Goal: Task Accomplishment & Management: Complete application form

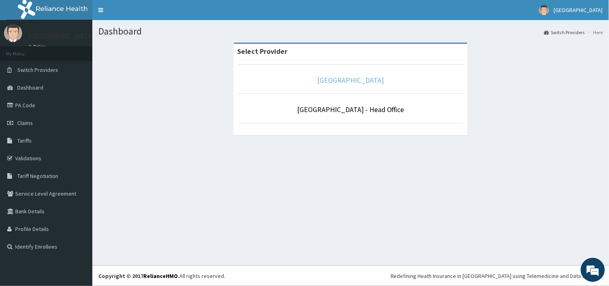
click at [354, 79] on link "[GEOGRAPHIC_DATA]" at bounding box center [350, 79] width 67 height 9
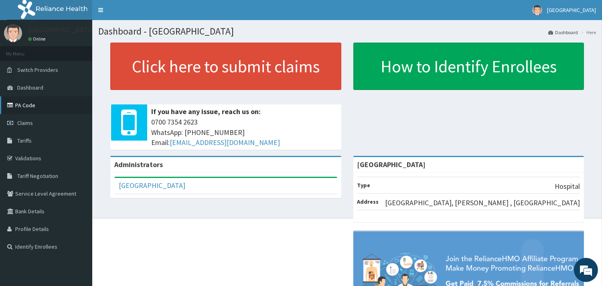
click at [29, 104] on link "PA Code" at bounding box center [46, 105] width 92 height 18
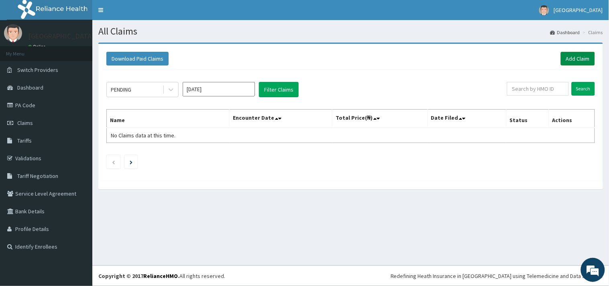
click at [583, 58] on link "Add Claim" at bounding box center [578, 59] width 34 height 14
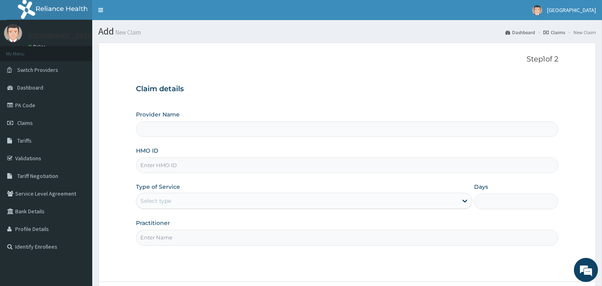
click at [153, 169] on input "HMO ID" at bounding box center [347, 165] width 423 height 16
type input "[GEOGRAPHIC_DATA]"
type input "TOO/10152/A"
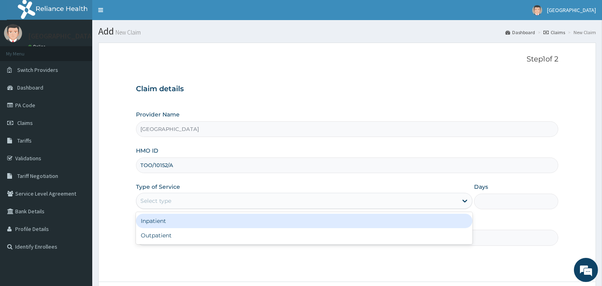
click at [173, 201] on div "Select type" at bounding box center [296, 200] width 321 height 13
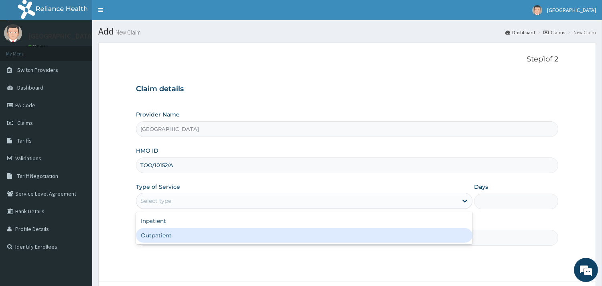
click at [177, 231] on div "Outpatient" at bounding box center [304, 235] width 337 height 14
type input "1"
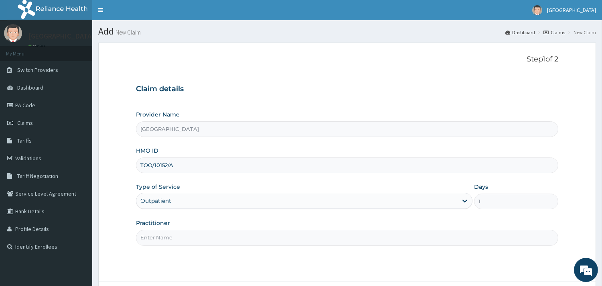
click at [165, 242] on input "Practitioner" at bounding box center [347, 238] width 423 height 16
type input "DR NGONANDI"
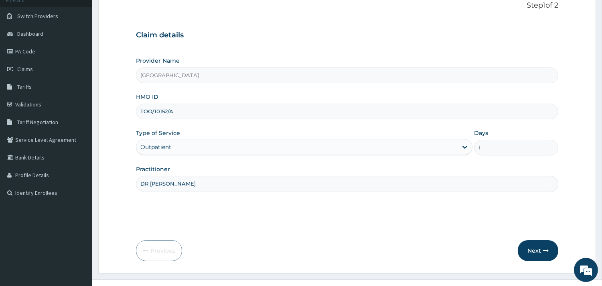
scroll to position [68, 0]
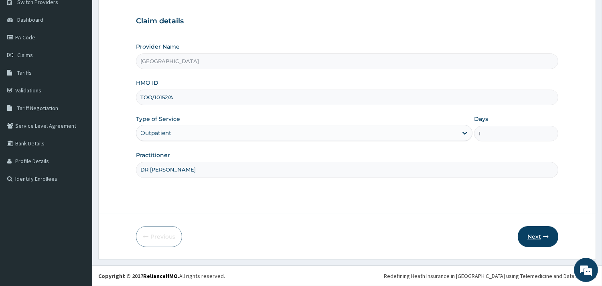
click at [532, 239] on button "Next" at bounding box center [538, 236] width 41 height 21
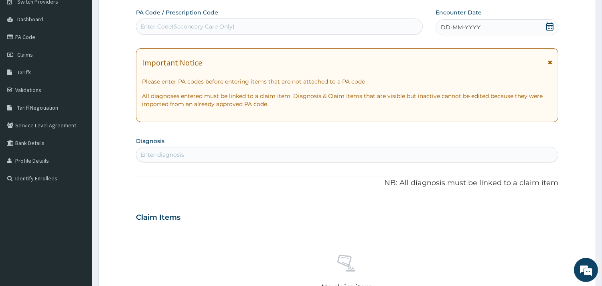
click at [547, 26] on icon at bounding box center [550, 26] width 8 height 8
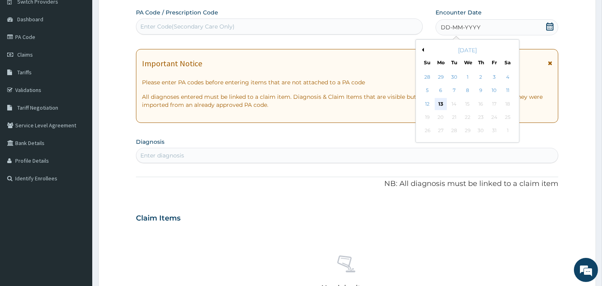
click at [440, 104] on div "13" at bounding box center [441, 104] width 12 height 12
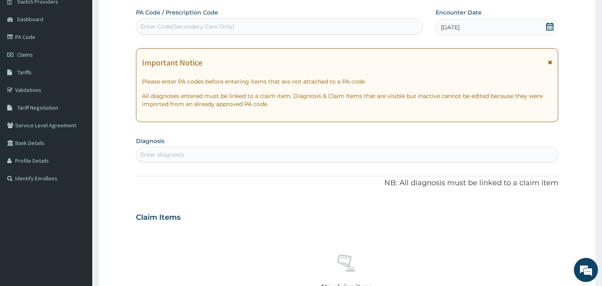
scroll to position [113, 0]
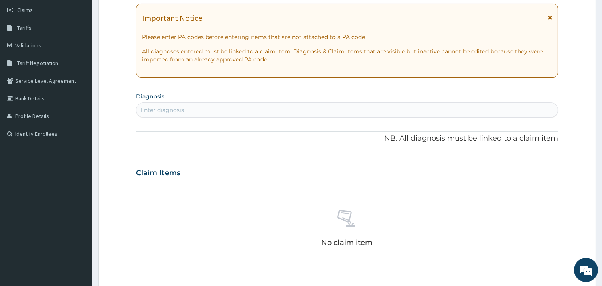
click at [146, 103] on div "Enter diagnosis" at bounding box center [347, 109] width 423 height 15
type input "P"
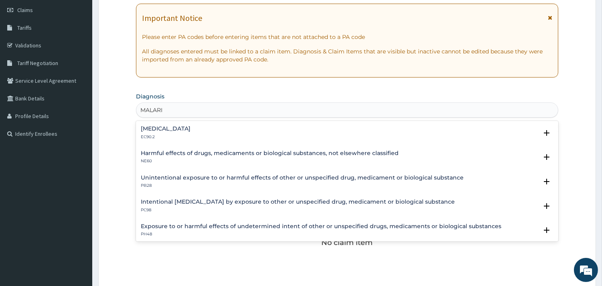
type input "MALARIA"
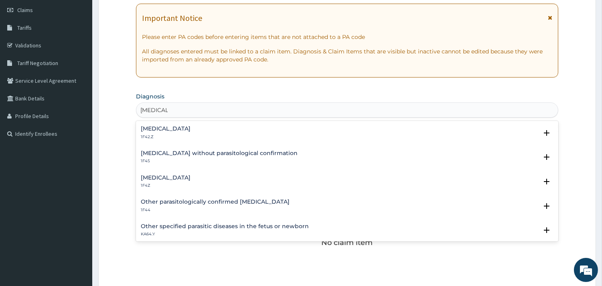
click at [158, 181] on div "Malaria, unspecified 1F4Z" at bounding box center [166, 182] width 50 height 14
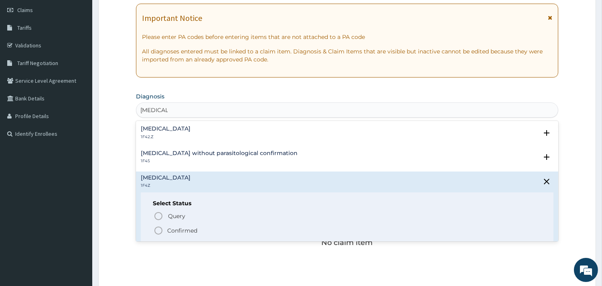
click at [158, 233] on icon "status option filled" at bounding box center [159, 231] width 10 height 10
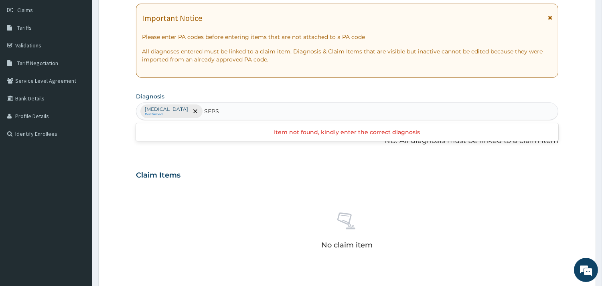
type input "SEPSI"
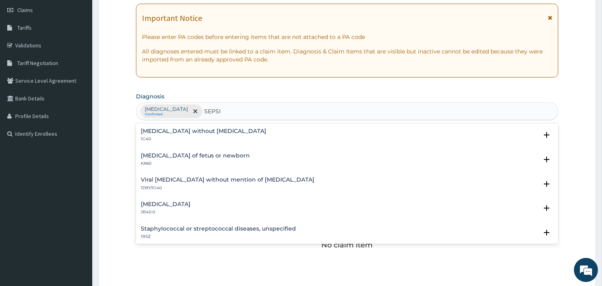
click at [165, 132] on h4 "Sepsis without septic shock" at bounding box center [204, 131] width 126 height 6
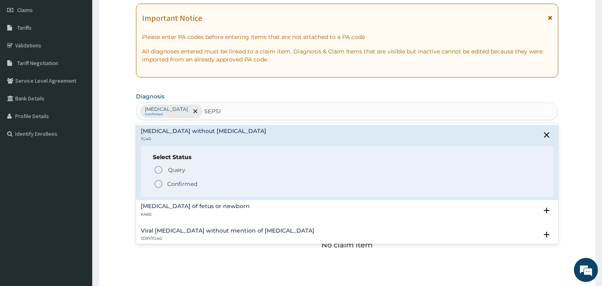
click at [161, 181] on icon "status option filled" at bounding box center [159, 184] width 10 height 10
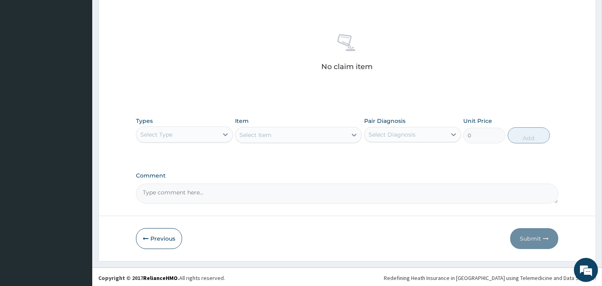
scroll to position [293, 0]
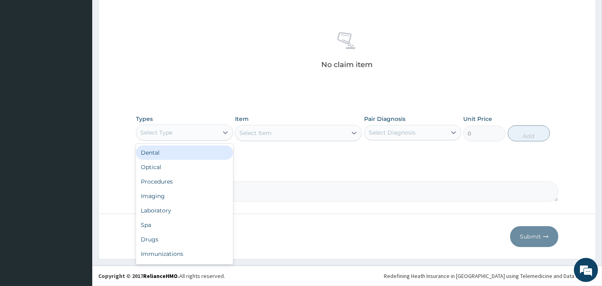
click at [202, 136] on div "Select Type" at bounding box center [177, 132] width 82 height 13
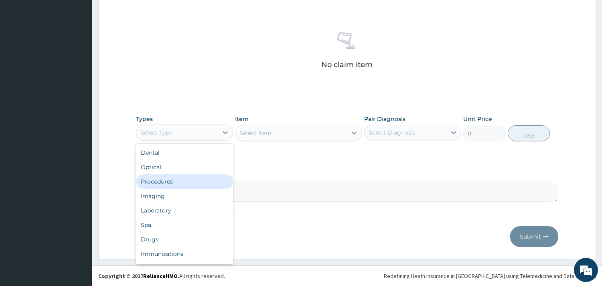
click at [184, 179] on div "Procedures" at bounding box center [184, 181] width 97 height 14
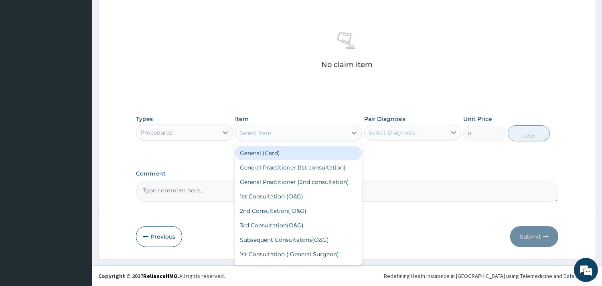
click at [308, 127] on div "Select Item" at bounding box center [292, 132] width 112 height 13
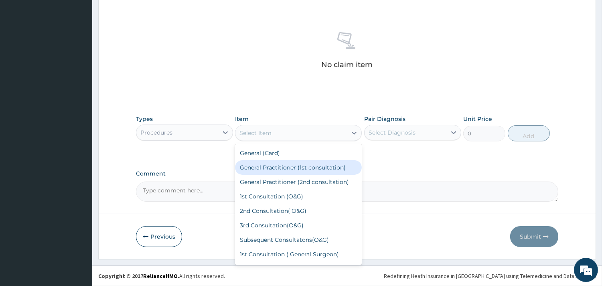
click at [293, 163] on div "General Practitioner (1st consultation)" at bounding box center [298, 167] width 127 height 14
type input "1500"
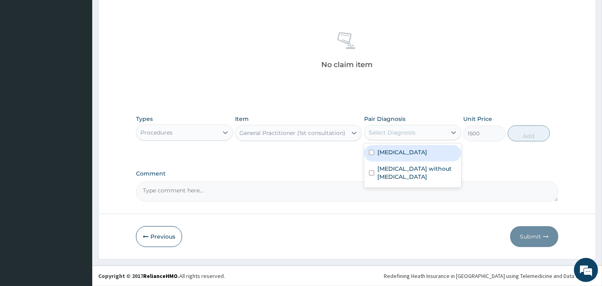
click at [376, 134] on div "Select Diagnosis" at bounding box center [392, 132] width 47 height 8
click at [380, 153] on label "Malaria, unspecified" at bounding box center [403, 152] width 50 height 8
checkbox input "true"
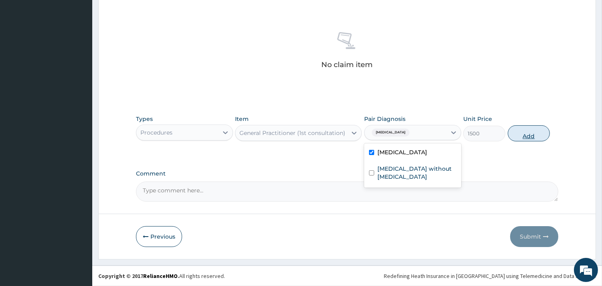
click at [523, 134] on button "Add" at bounding box center [529, 133] width 42 height 16
type input "0"
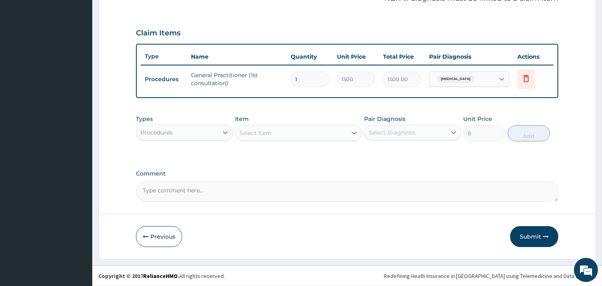
scroll to position [254, 0]
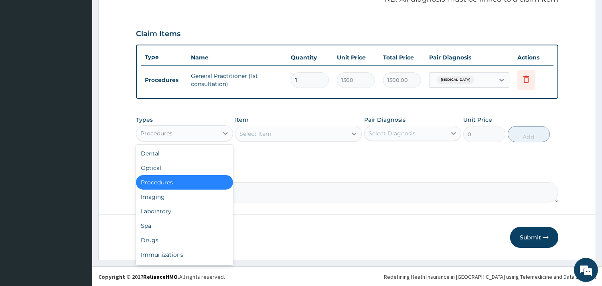
click at [199, 134] on div "Procedures" at bounding box center [177, 133] width 82 height 13
click at [182, 204] on div "Laboratory" at bounding box center [184, 211] width 97 height 14
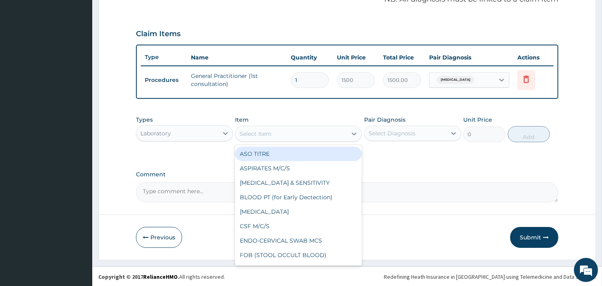
click at [300, 135] on div "Select Item" at bounding box center [292, 133] width 112 height 13
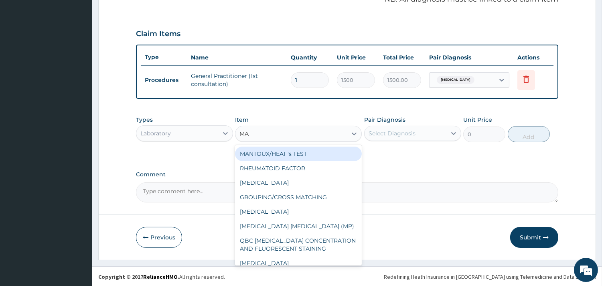
type input "MAL"
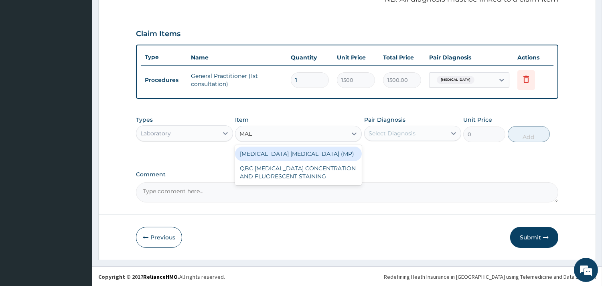
click at [306, 151] on div "MALARIA PARASITE (MP)" at bounding box center [298, 154] width 127 height 14
type input "560"
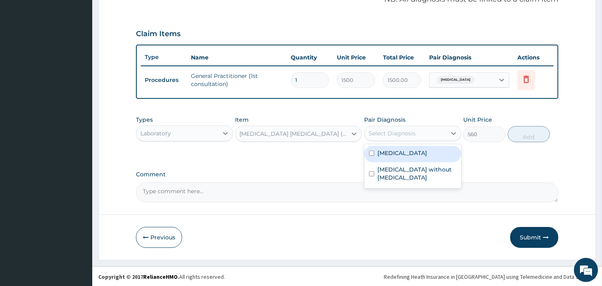
click at [393, 126] on div "Select Diagnosis" at bounding box center [412, 133] width 97 height 15
click at [392, 154] on label "Malaria, unspecified" at bounding box center [403, 153] width 50 height 8
checkbox input "true"
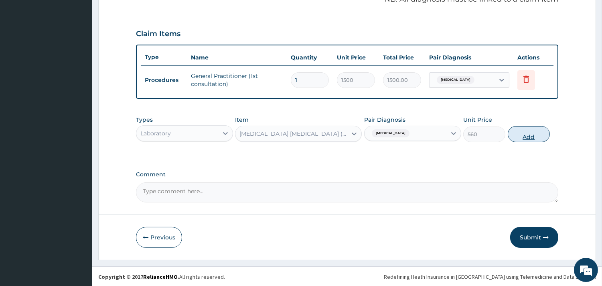
click at [526, 134] on button "Add" at bounding box center [529, 134] width 42 height 16
type input "0"
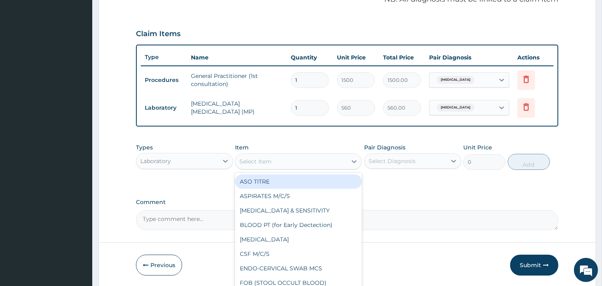
click at [239, 163] on div "Select Item" at bounding box center [292, 161] width 112 height 13
type input "FB"
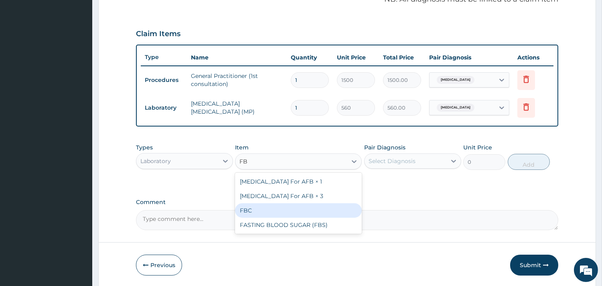
click at [267, 207] on div "FBC" at bounding box center [298, 210] width 127 height 14
type input "2000"
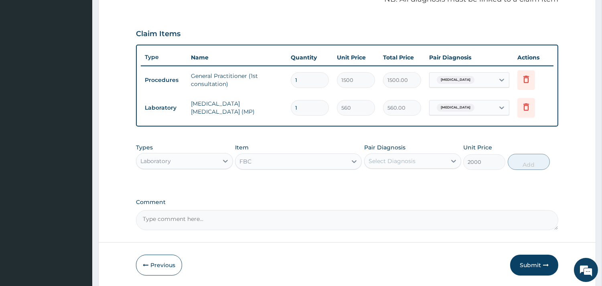
click at [390, 159] on div "Select Diagnosis" at bounding box center [392, 161] width 47 height 8
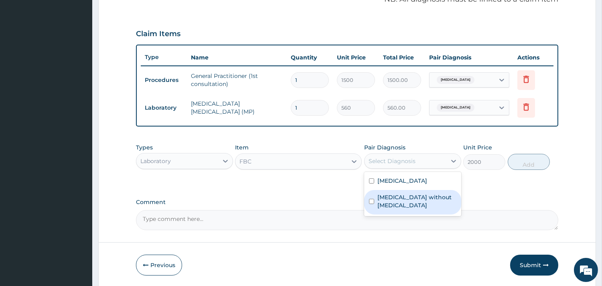
click at [394, 196] on label "Sepsis without septic shock" at bounding box center [417, 201] width 79 height 16
checkbox input "true"
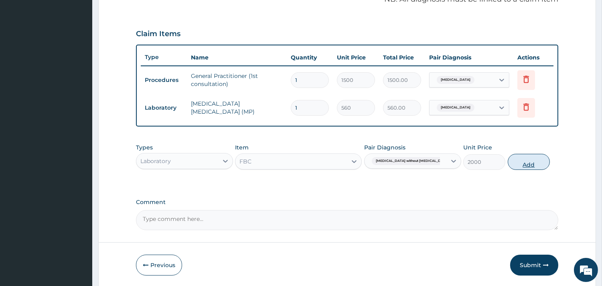
click at [539, 161] on button "Add" at bounding box center [529, 162] width 42 height 16
type input "0"
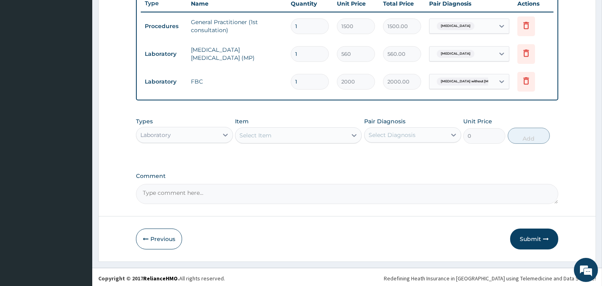
scroll to position [310, 0]
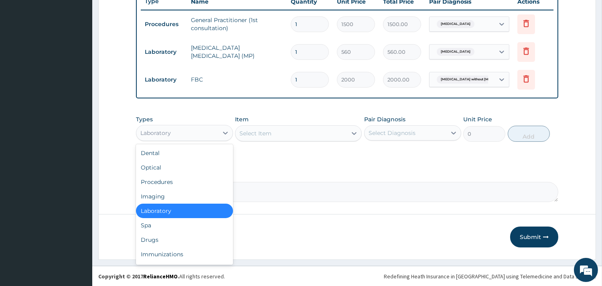
click at [185, 133] on div "Laboratory" at bounding box center [177, 132] width 82 height 13
click at [166, 242] on div "Drugs" at bounding box center [184, 239] width 97 height 14
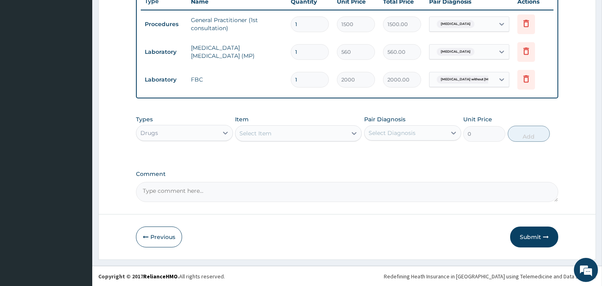
click at [277, 137] on div "Select Item" at bounding box center [292, 133] width 112 height 13
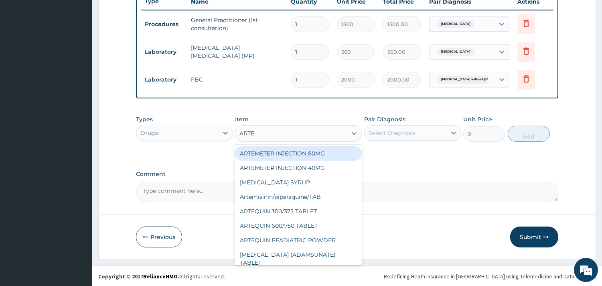
type input "ARTEM"
click at [280, 150] on div "ARTEMETER INJECTION 80MG" at bounding box center [298, 153] width 127 height 14
type input "350"
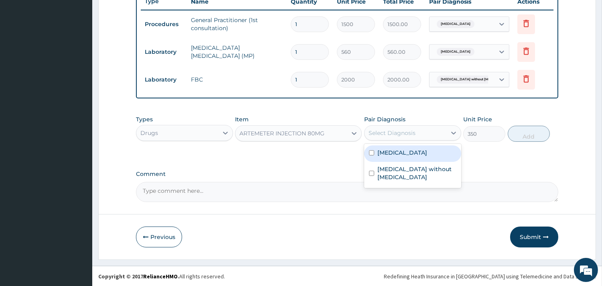
click at [380, 137] on div "Select Diagnosis" at bounding box center [406, 132] width 82 height 13
click at [384, 153] on label "Malaria, unspecified" at bounding box center [403, 153] width 50 height 8
checkbox input "true"
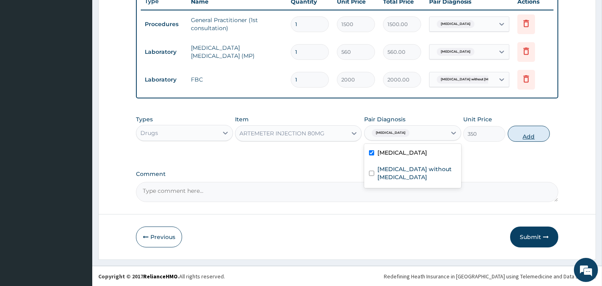
click at [521, 135] on button "Add" at bounding box center [529, 134] width 42 height 16
type input "0"
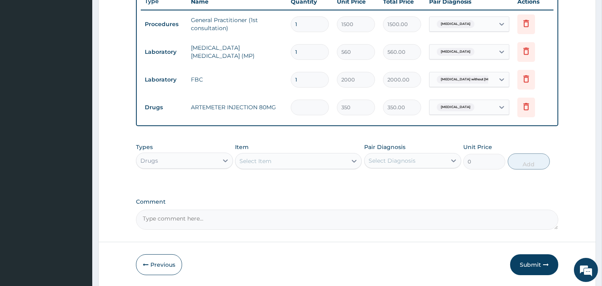
type input "0.00"
type input "6"
type input "2100.00"
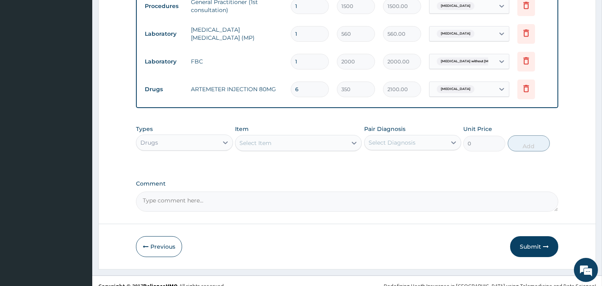
scroll to position [338, 0]
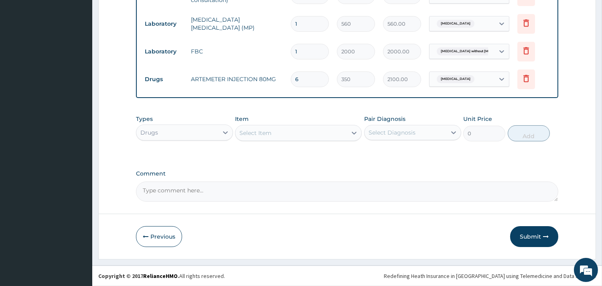
type input "6"
click at [272, 132] on div "Select Item" at bounding box center [292, 132] width 112 height 13
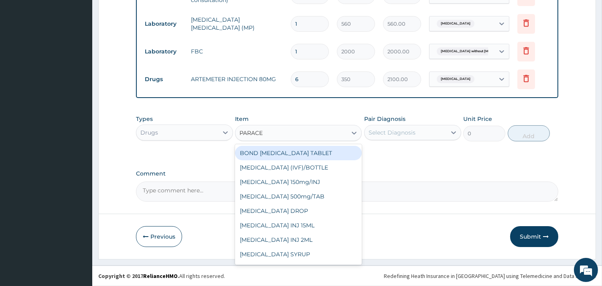
type input "PARACET"
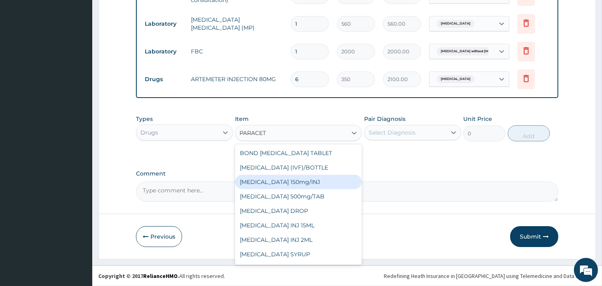
click at [293, 186] on div "Paracetamol 150mg/INJ" at bounding box center [298, 182] width 127 height 14
type input "250"
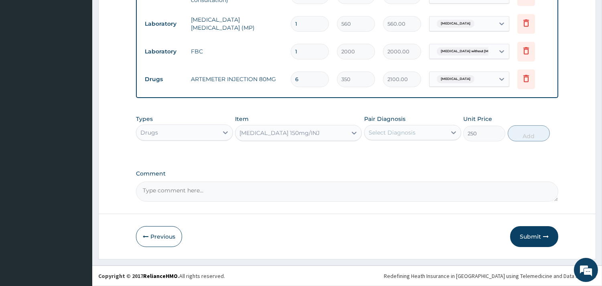
click at [382, 133] on div "Select Diagnosis" at bounding box center [392, 132] width 47 height 8
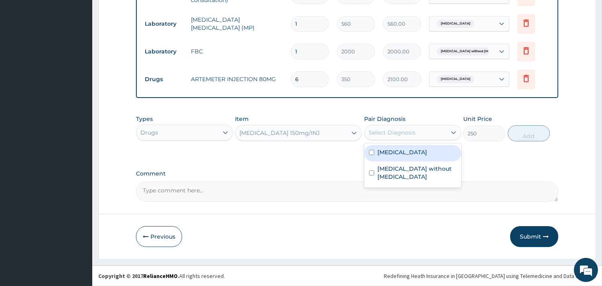
click at [372, 153] on input "checkbox" at bounding box center [371, 152] width 5 height 5
checkbox input "true"
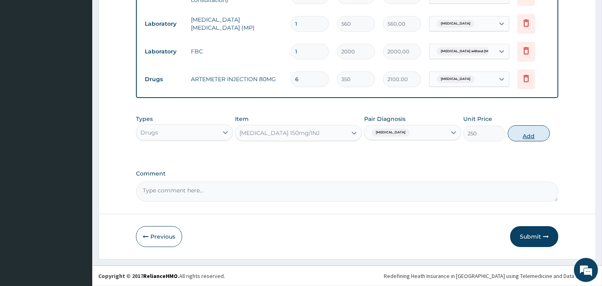
click at [534, 134] on button "Add" at bounding box center [529, 133] width 42 height 16
type input "0"
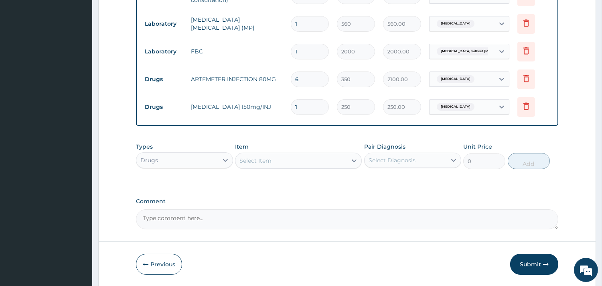
type input "0.00"
type input "6"
type input "1500.00"
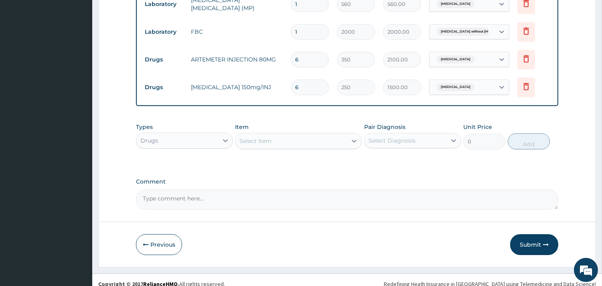
scroll to position [366, 0]
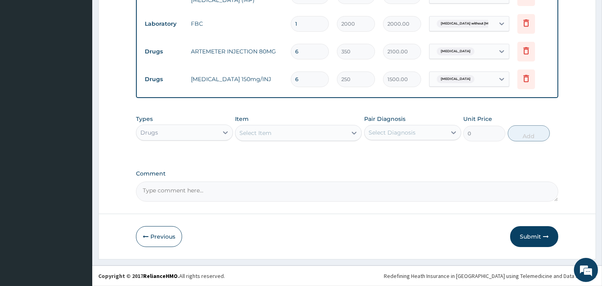
type input "6"
click at [268, 130] on div "Select Item" at bounding box center [256, 133] width 32 height 8
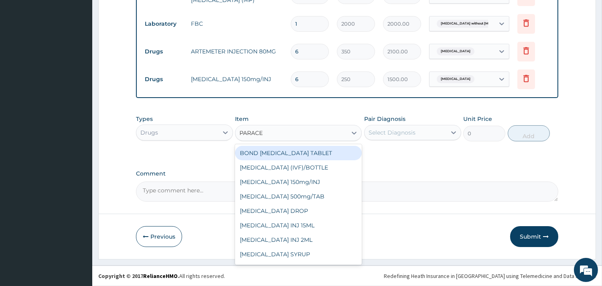
type input "PARACET"
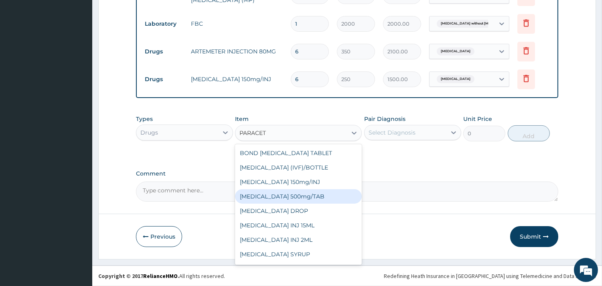
click at [301, 197] on div "PARACETAMOL 500mg/TAB" at bounding box center [298, 196] width 127 height 14
type input "7"
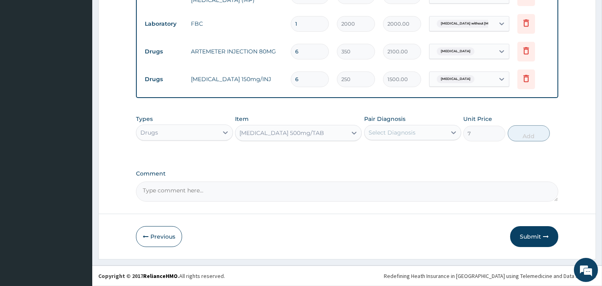
click at [389, 129] on div "Select Diagnosis" at bounding box center [392, 132] width 47 height 8
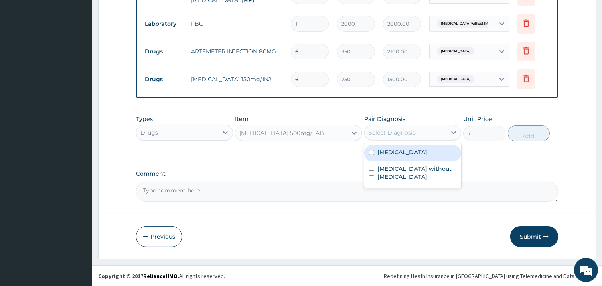
click at [394, 155] on label "Malaria, unspecified" at bounding box center [403, 152] width 50 height 8
checkbox input "true"
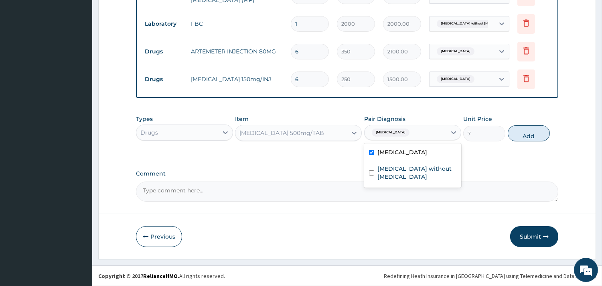
drag, startPoint x: 539, startPoint y: 134, endPoint x: 480, endPoint y: 127, distance: 58.6
click at [539, 134] on button "Add" at bounding box center [529, 133] width 42 height 16
type input "0"
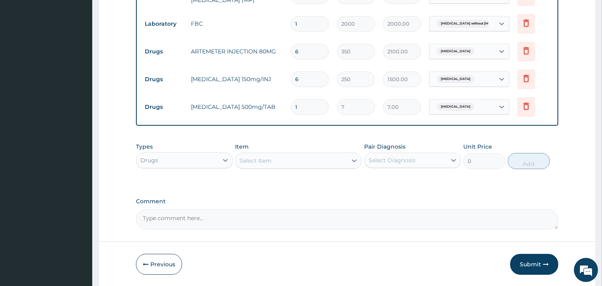
type input "18"
type input "126.00"
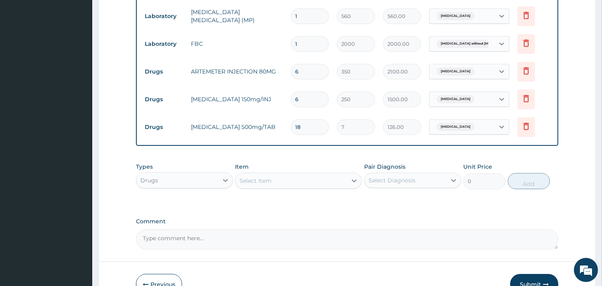
scroll to position [394, 0]
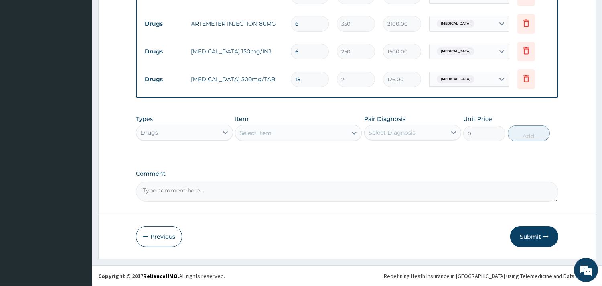
type input "18"
click at [258, 135] on div "Select Item" at bounding box center [256, 133] width 32 height 8
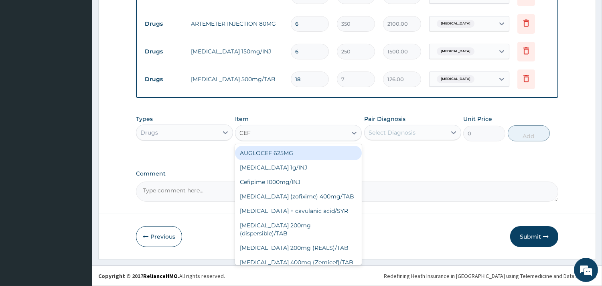
type input "CEFT"
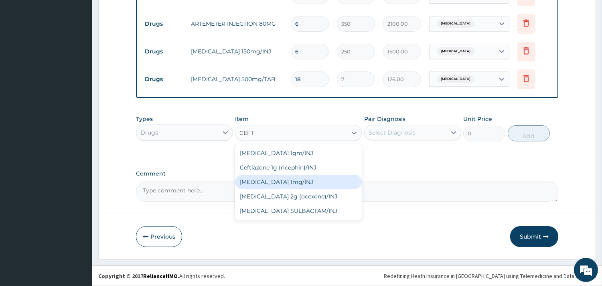
click at [284, 179] on div "Ceftriaxone 1mg/INJ" at bounding box center [298, 182] width 127 height 14
type input "1250"
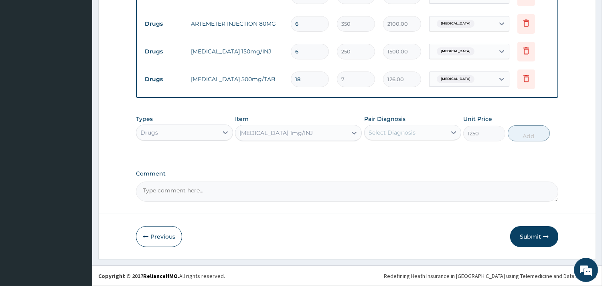
drag, startPoint x: 400, startPoint y: 129, endPoint x: 384, endPoint y: 135, distance: 17.5
click at [401, 128] on div "Select Diagnosis" at bounding box center [392, 132] width 47 height 8
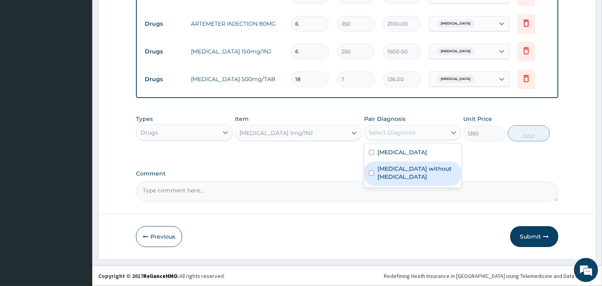
drag, startPoint x: 379, startPoint y: 170, endPoint x: 398, endPoint y: 165, distance: 19.0
click at [380, 170] on label "Sepsis without septic shock" at bounding box center [417, 173] width 79 height 16
checkbox input "true"
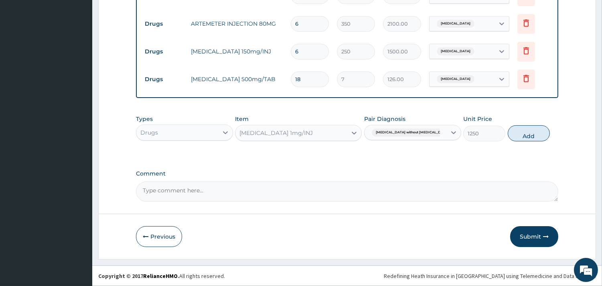
drag, startPoint x: 525, startPoint y: 134, endPoint x: 470, endPoint y: 124, distance: 55.2
click at [525, 134] on button "Add" at bounding box center [529, 133] width 42 height 16
type input "0"
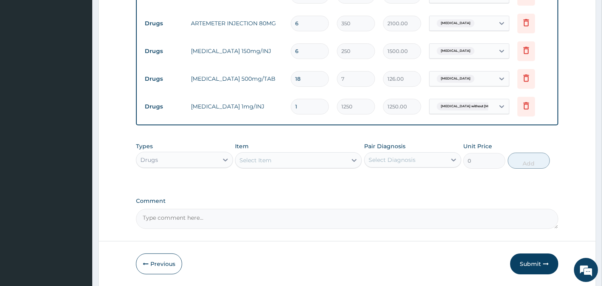
type input "0.00"
type input "4"
type input "5000.00"
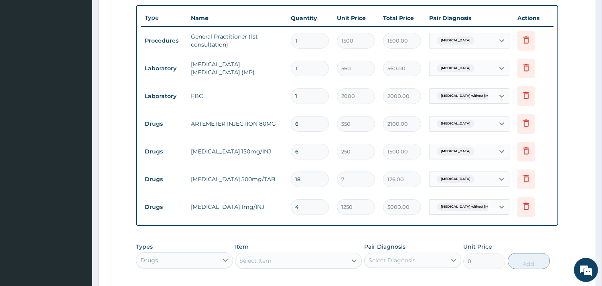
scroll to position [421, 0]
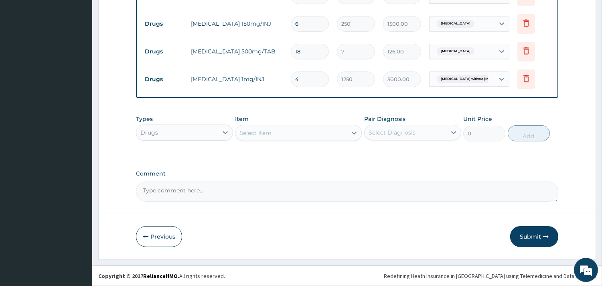
type input "4"
click at [264, 133] on div "Select Item" at bounding box center [256, 133] width 32 height 8
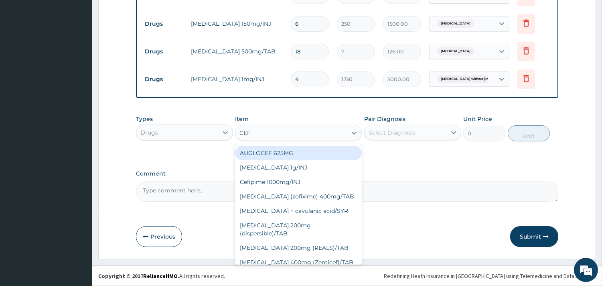
type input "CEFU"
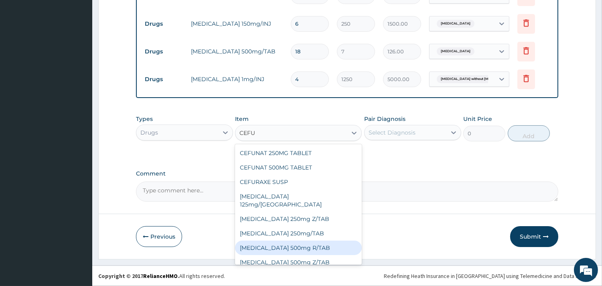
drag, startPoint x: 299, startPoint y: 240, endPoint x: 403, endPoint y: 167, distance: 127.6
click at [300, 240] on div "Cefuroxime 500mg R/TAB" at bounding box center [298, 247] width 127 height 14
type input "300"
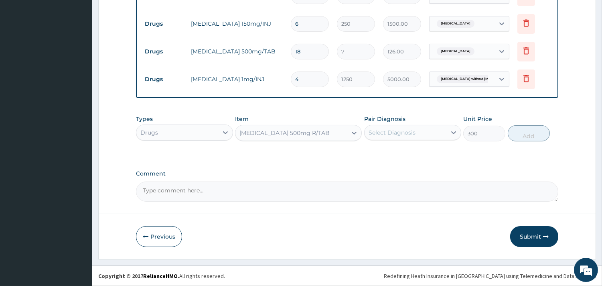
click at [408, 130] on div "Select Diagnosis" at bounding box center [392, 132] width 47 height 8
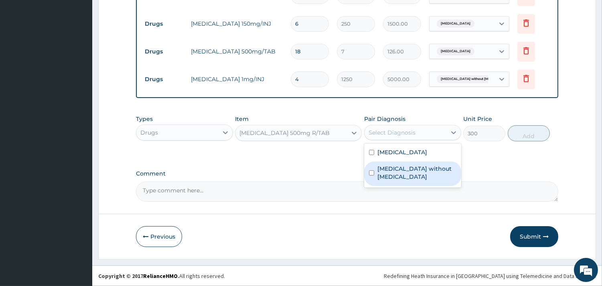
click at [396, 169] on label "Sepsis without septic shock" at bounding box center [417, 173] width 79 height 16
checkbox input "true"
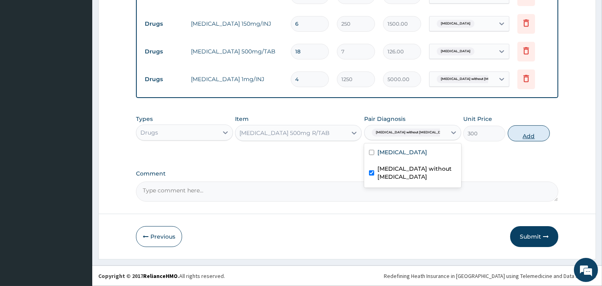
click at [522, 135] on button "Add" at bounding box center [529, 133] width 42 height 16
type input "0"
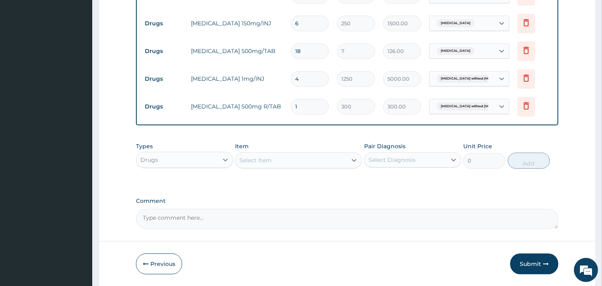
type input "10"
type input "3000.00"
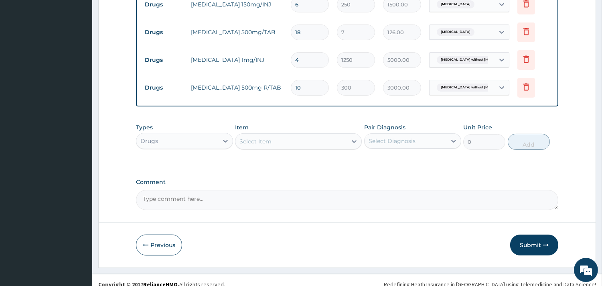
scroll to position [450, 0]
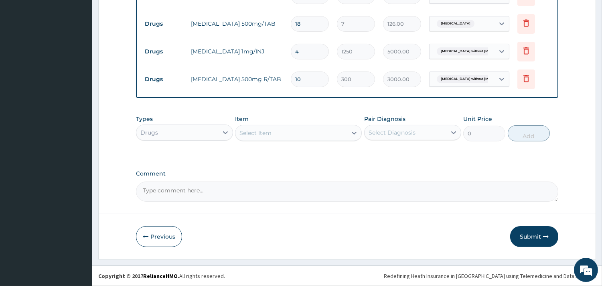
type input "10"
click at [274, 130] on div "Select Item" at bounding box center [292, 132] width 112 height 13
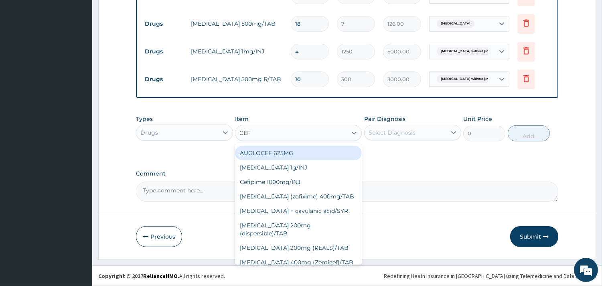
type input "CEFU"
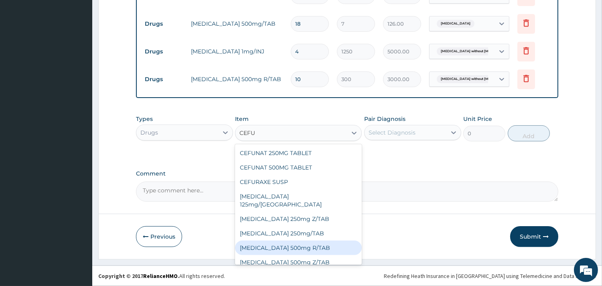
click at [293, 240] on div "Cefuroxime 500mg R/TAB" at bounding box center [298, 247] width 127 height 14
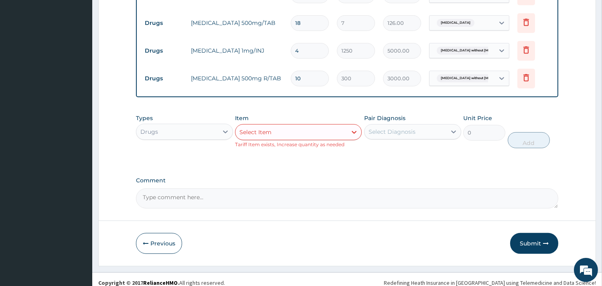
click at [334, 130] on div "Select Item" at bounding box center [292, 132] width 112 height 13
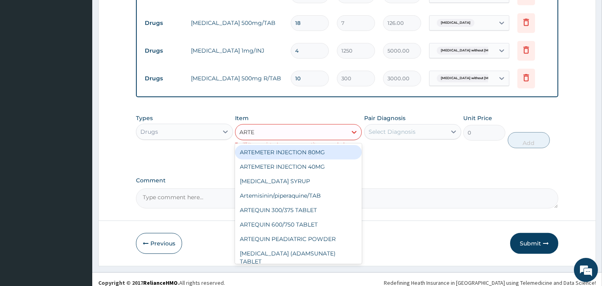
type input "ARTEM"
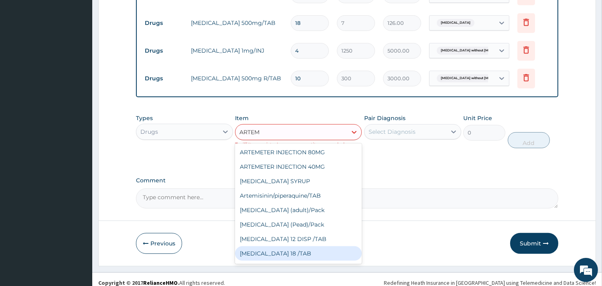
scroll to position [55, 0]
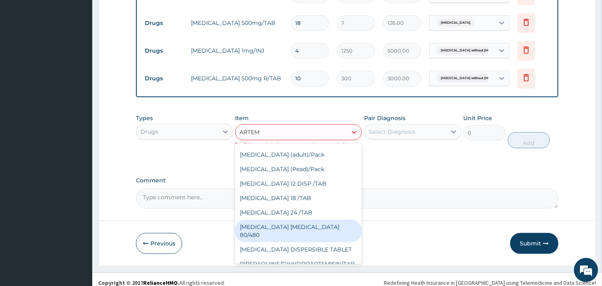
click at [304, 229] on div "COARTEM D TAB 80/480" at bounding box center [298, 231] width 127 height 22
type input "1200"
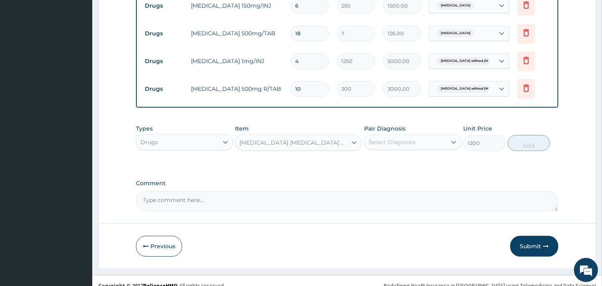
scroll to position [450, 0]
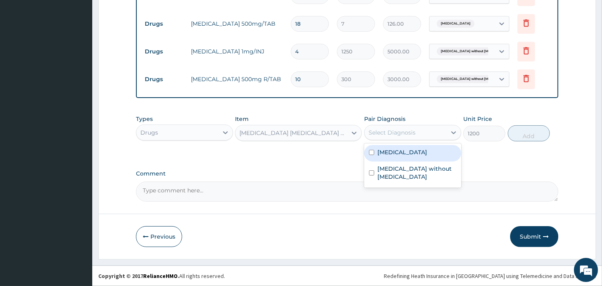
click at [414, 133] on div "Select Diagnosis" at bounding box center [392, 132] width 47 height 8
click at [396, 154] on label "Malaria, unspecified" at bounding box center [403, 152] width 50 height 8
checkbox input "true"
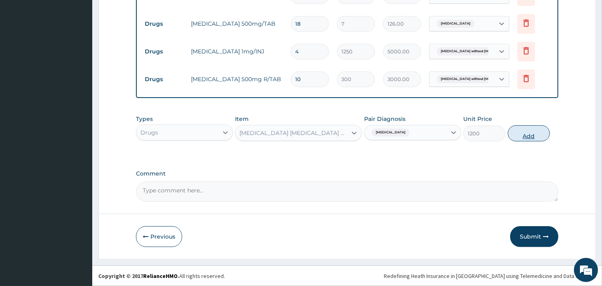
click at [540, 133] on button "Add" at bounding box center [529, 133] width 42 height 16
type input "0"
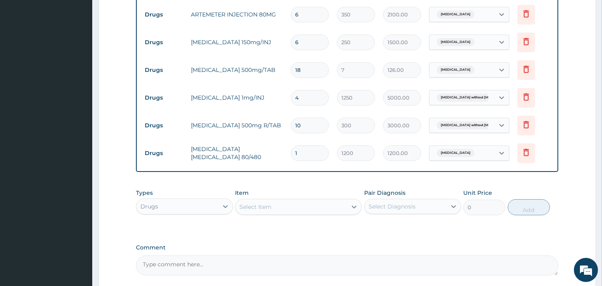
scroll to position [478, 0]
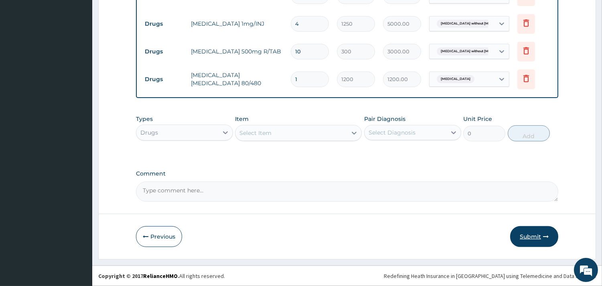
click at [542, 234] on button "Submit" at bounding box center [535, 236] width 48 height 21
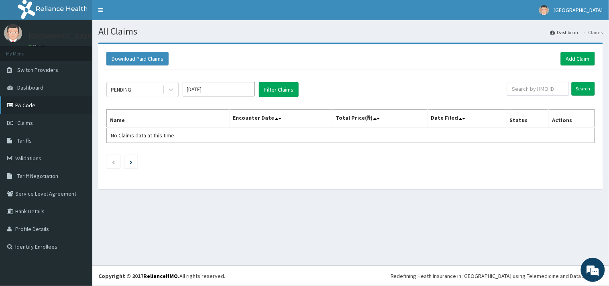
click at [22, 107] on link "PA Code" at bounding box center [46, 105] width 92 height 18
click at [584, 59] on link "Add Claim" at bounding box center [578, 59] width 34 height 14
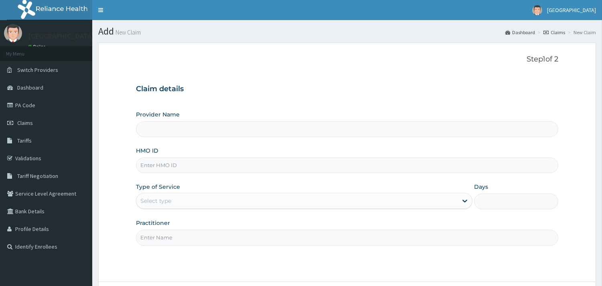
click at [157, 171] on input "HMO ID" at bounding box center [347, 165] width 423 height 16
paste input "BXL/10099/A"
type input "BXL/10099/A"
type input "[GEOGRAPHIC_DATA]"
type input "BXL/10099/A"
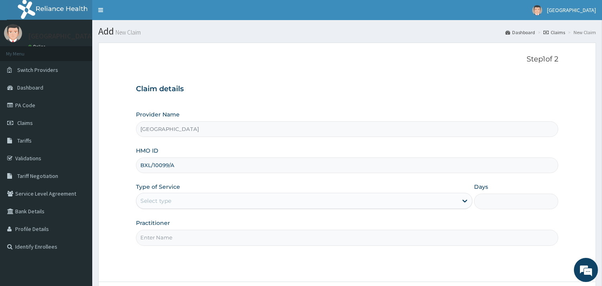
click at [188, 205] on div "Select type" at bounding box center [296, 200] width 321 height 13
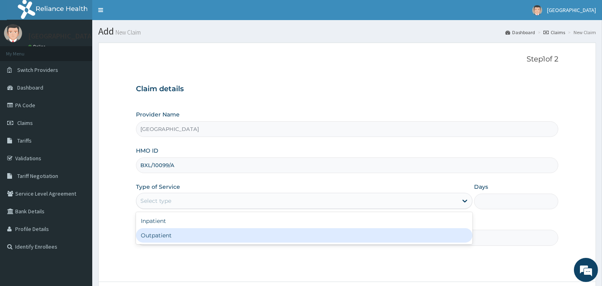
click at [167, 235] on div "Outpatient" at bounding box center [304, 235] width 337 height 14
type input "1"
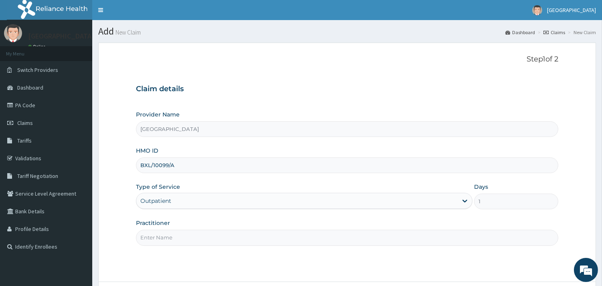
click at [166, 234] on input "Practitioner" at bounding box center [347, 238] width 423 height 16
type input "DR NGONANDI"
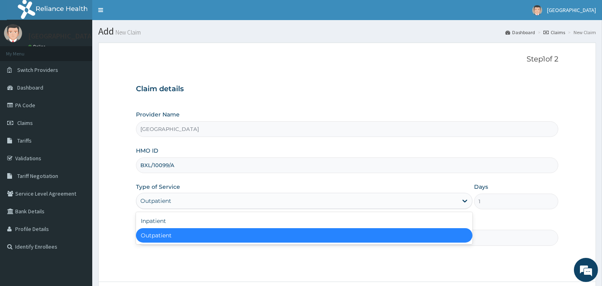
click at [211, 197] on div "Outpatient" at bounding box center [296, 200] width 321 height 13
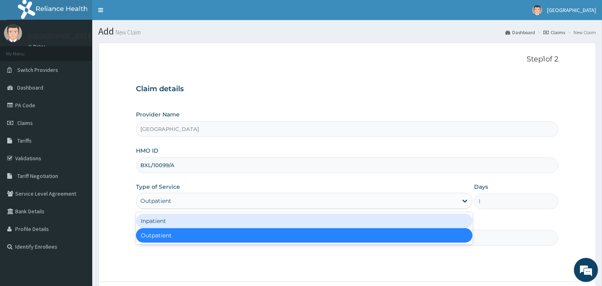
click at [176, 221] on div "Inpatient" at bounding box center [304, 221] width 337 height 14
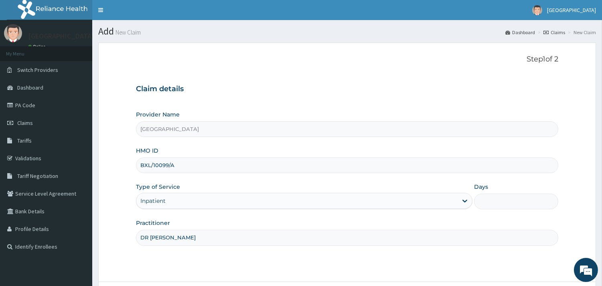
click at [480, 206] on input "Days" at bounding box center [516, 201] width 84 height 16
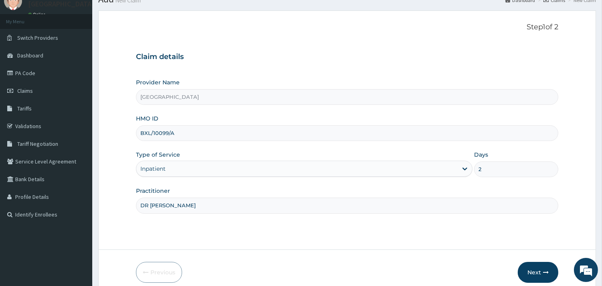
scroll to position [68, 0]
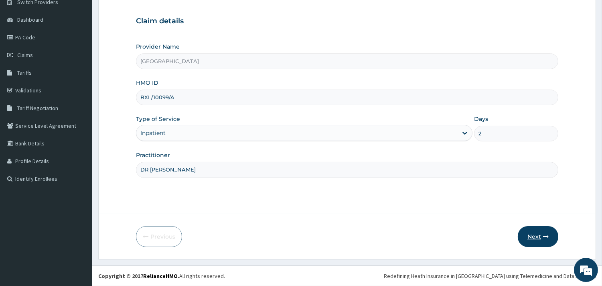
type input "2"
click at [540, 235] on button "Next" at bounding box center [538, 236] width 41 height 21
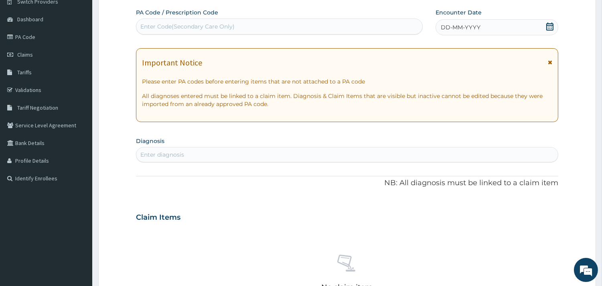
click at [157, 20] on div "Enter Code(Secondary Care Only)" at bounding box center [279, 26] width 286 height 13
paste input "PA/79CFCF"
type input "PA/79CFCF"
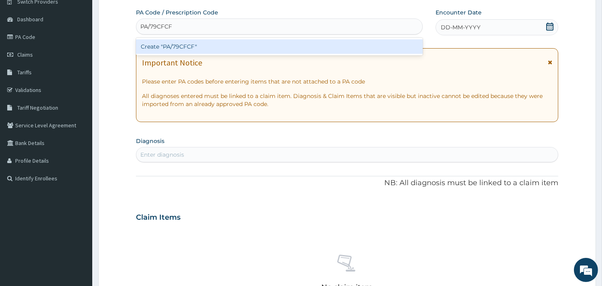
click at [181, 50] on div "Create "PA/79CFCF"" at bounding box center [279, 46] width 287 height 14
